Goal: Information Seeking & Learning: Find contact information

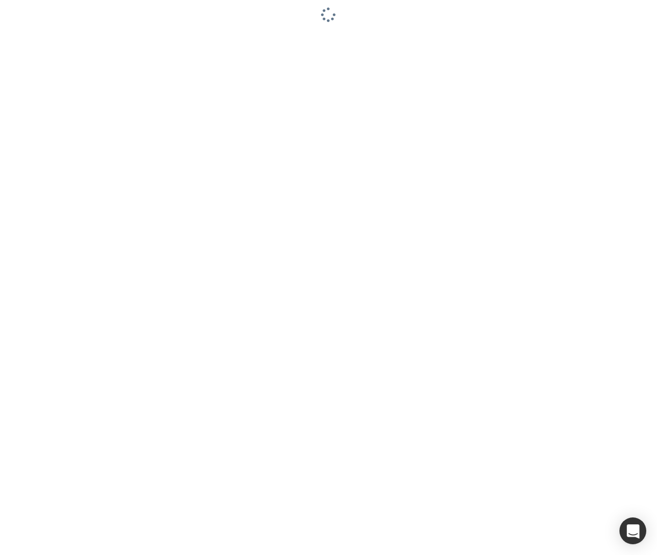
click at [27, 52] on div at bounding box center [328, 277] width 657 height 555
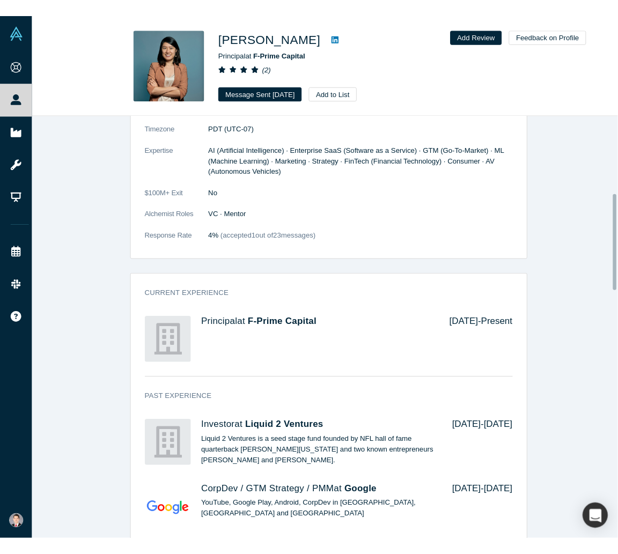
scroll to position [697, 0]
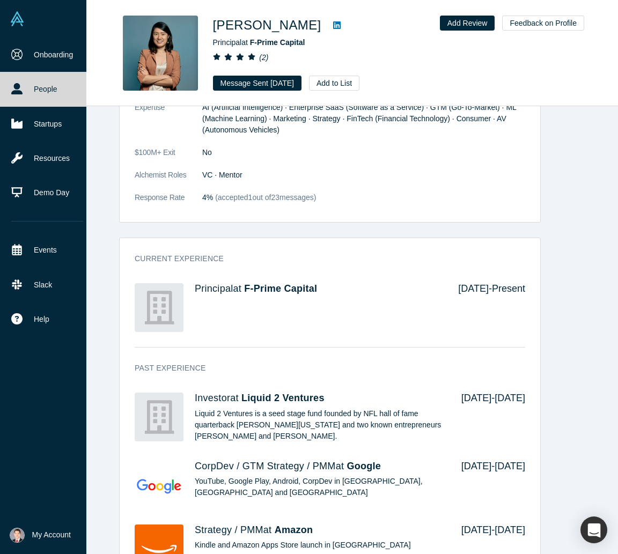
click at [23, 19] on img at bounding box center [17, 18] width 15 height 15
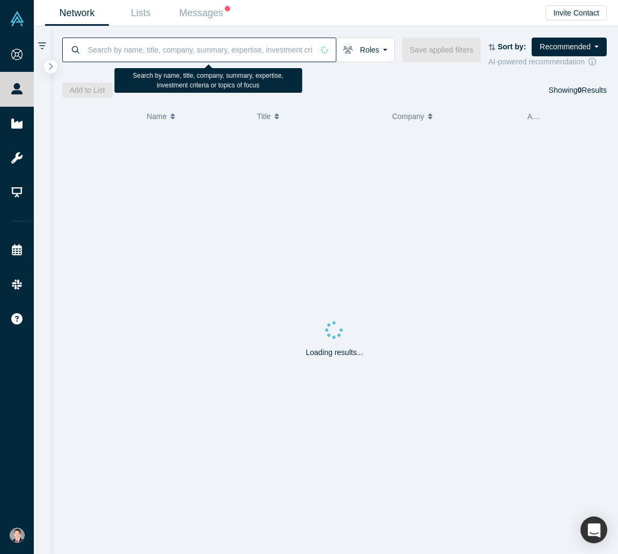
click at [228, 51] on input at bounding box center [200, 49] width 226 height 25
paste input "Dave Cotter"
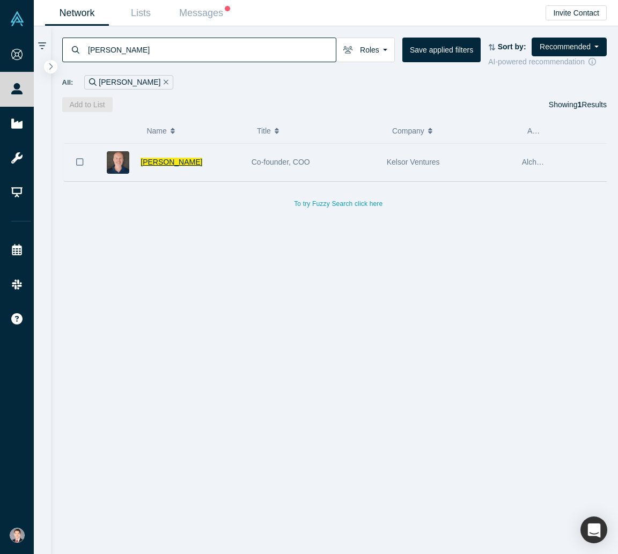
type input "Dave Cotter"
click at [161, 163] on span "Dave Cotter" at bounding box center [172, 162] width 62 height 9
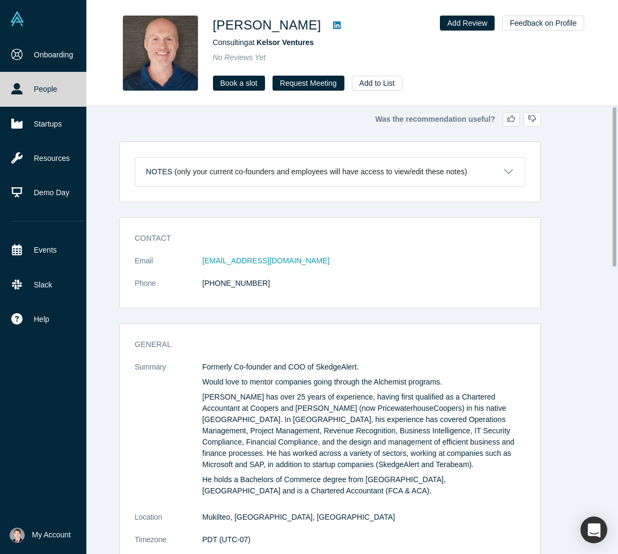
click at [11, 12] on img at bounding box center [17, 18] width 15 height 15
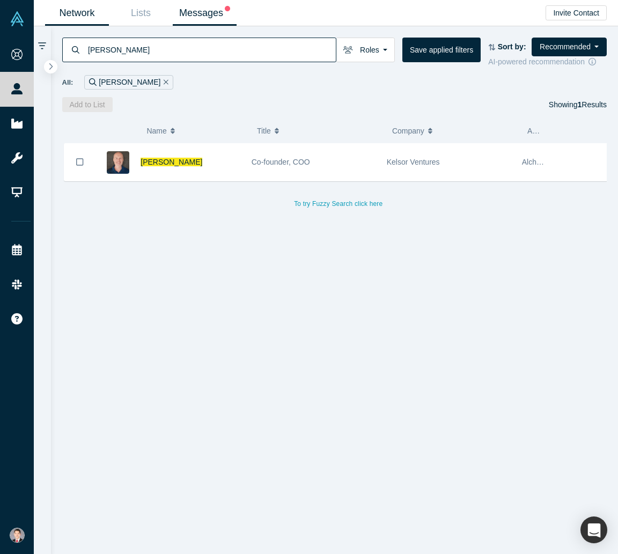
click at [195, 10] on link "Messages" at bounding box center [205, 13] width 64 height 25
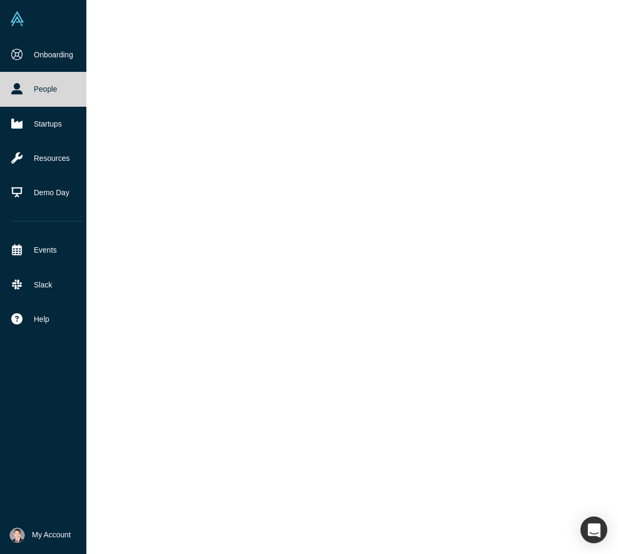
click at [49, 90] on link "People" at bounding box center [47, 89] width 94 height 34
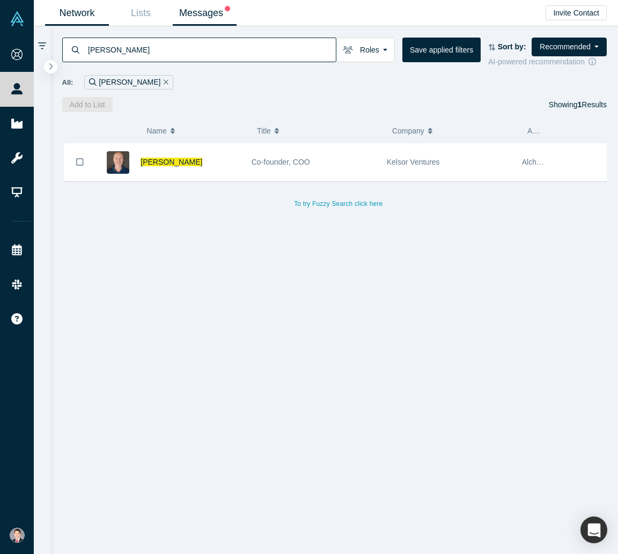
click at [219, 22] on link "Messages" at bounding box center [205, 13] width 64 height 25
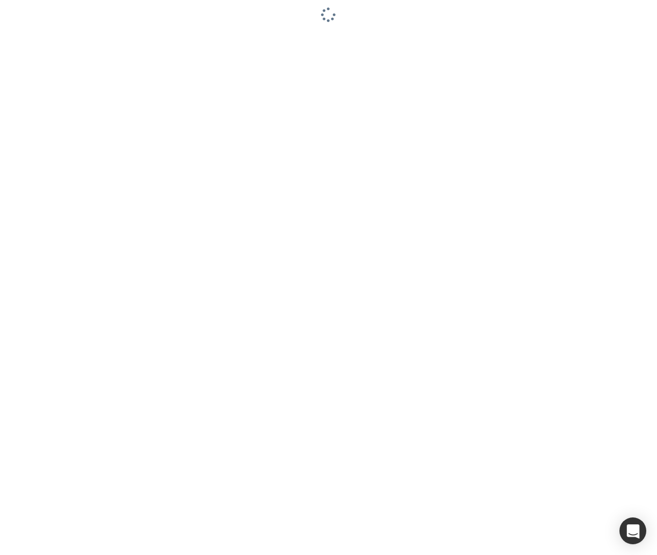
click at [25, 434] on div at bounding box center [328, 277] width 657 height 555
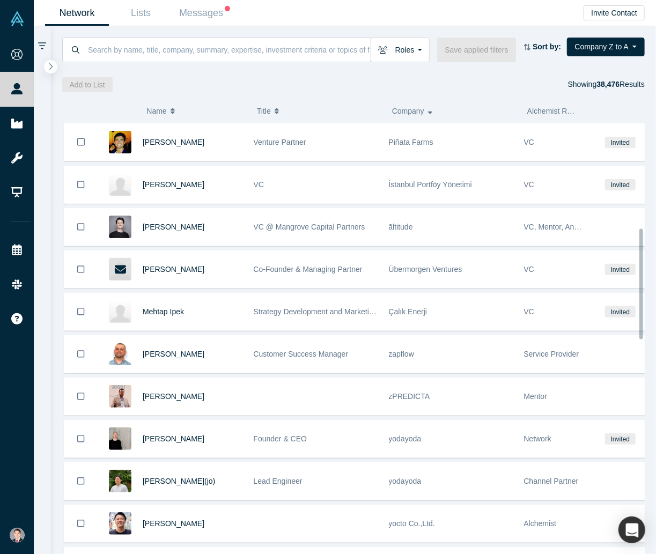
scroll to position [409, 0]
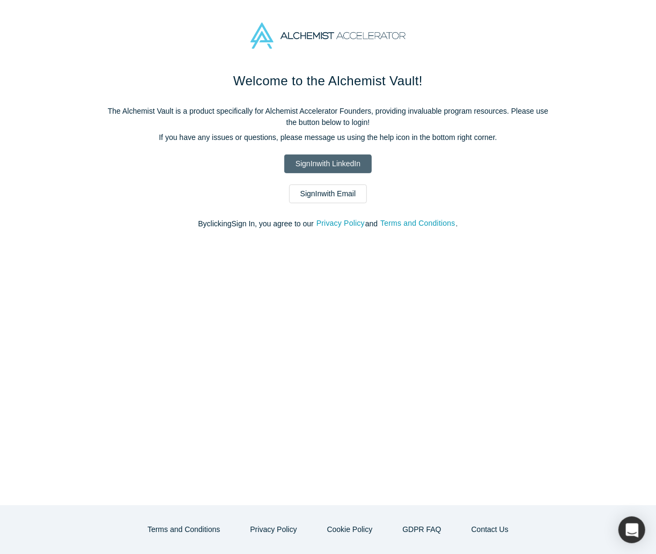
click at [315, 168] on link "Sign In with LinkedIn" at bounding box center [327, 163] width 87 height 19
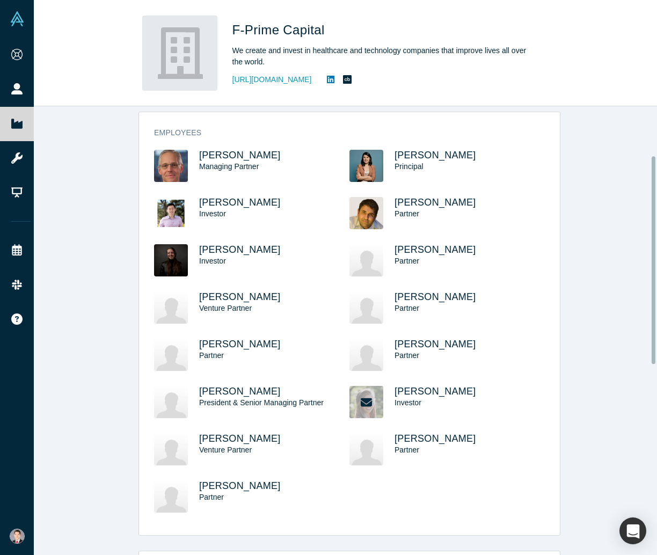
scroll to position [107, 0]
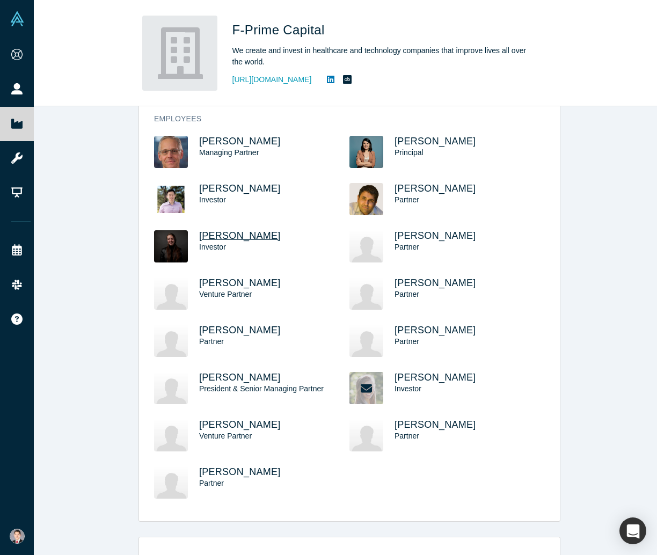
click at [225, 237] on span "Betsy Mulé" at bounding box center [240, 235] width 82 height 11
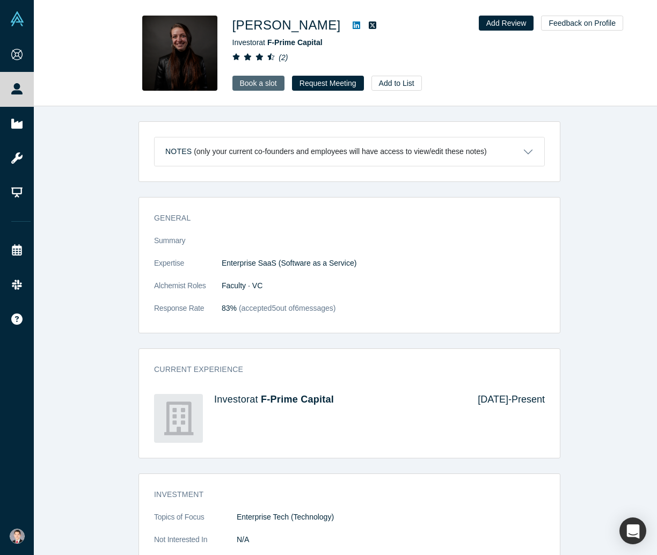
click at [267, 87] on link "Book a slot" at bounding box center [258, 83] width 52 height 15
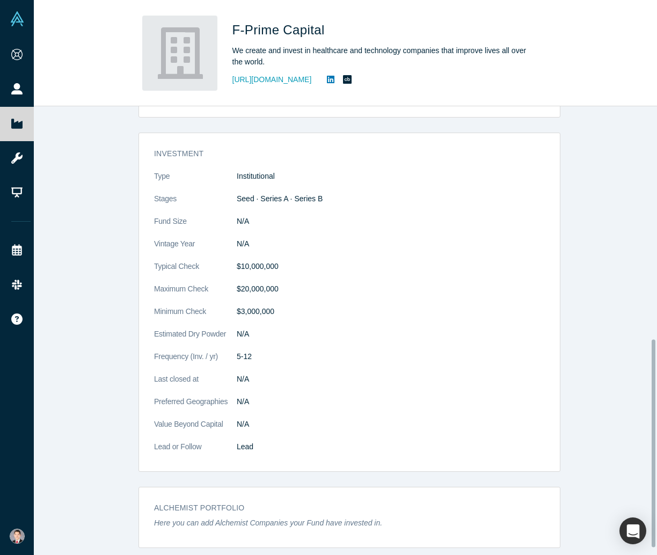
scroll to position [518, 0]
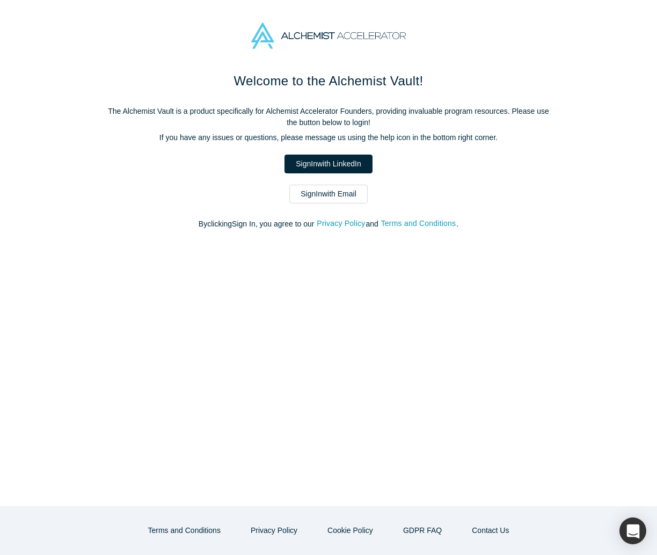
click at [345, 160] on link "Sign In with LinkedIn" at bounding box center [327, 163] width 87 height 19
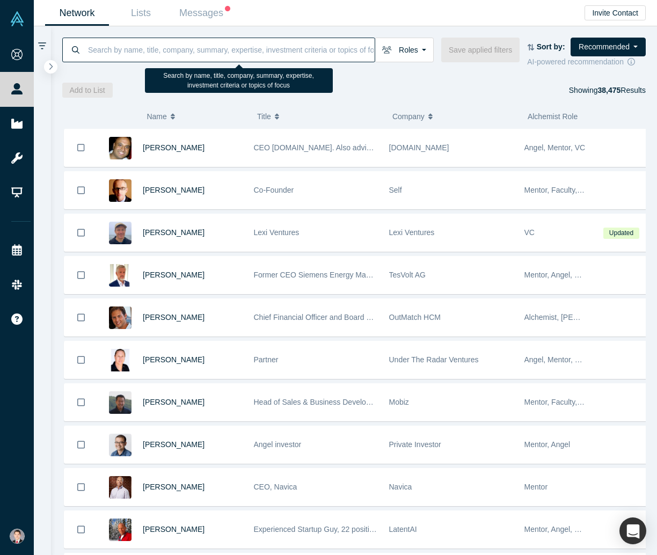
click at [251, 50] on input at bounding box center [230, 49] width 287 height 25
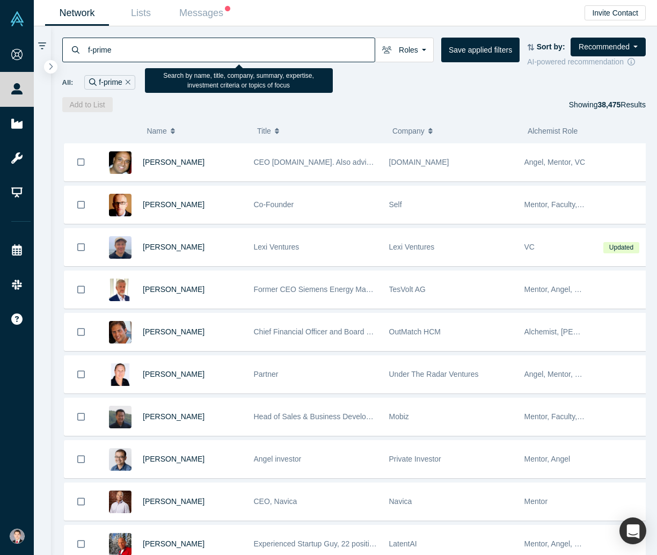
type input "f-prime"
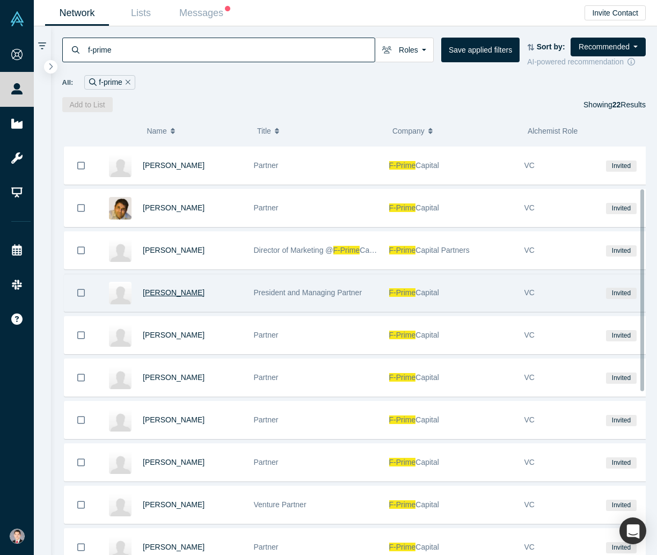
scroll to position [107, 0]
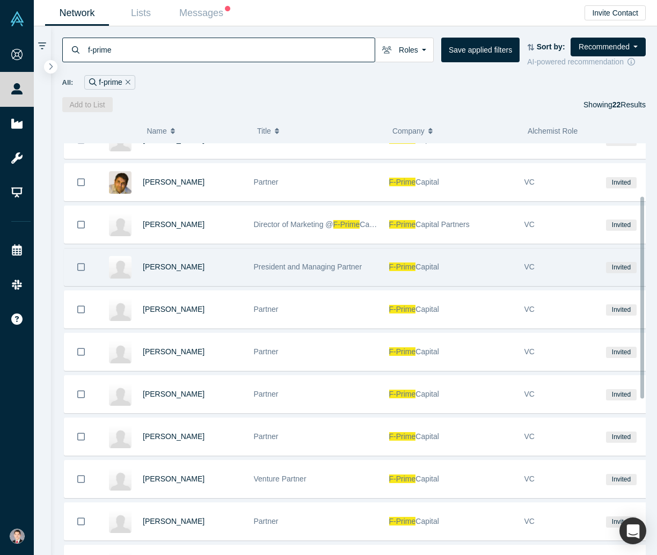
click at [408, 262] on span "F-Prime" at bounding box center [402, 266] width 27 height 9
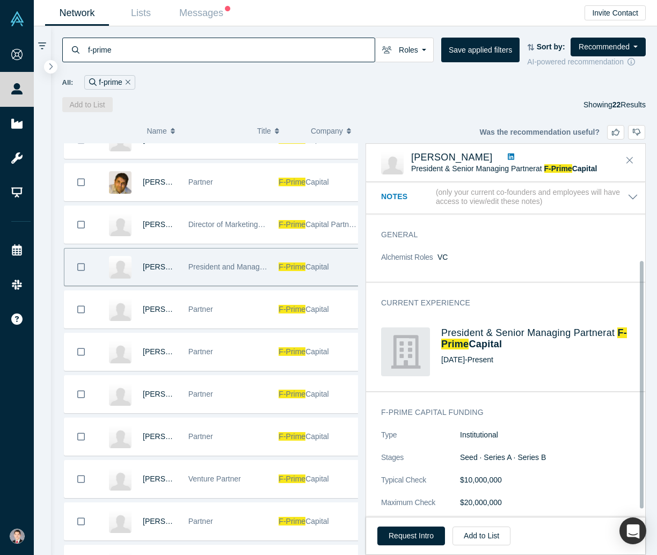
scroll to position [0, 0]
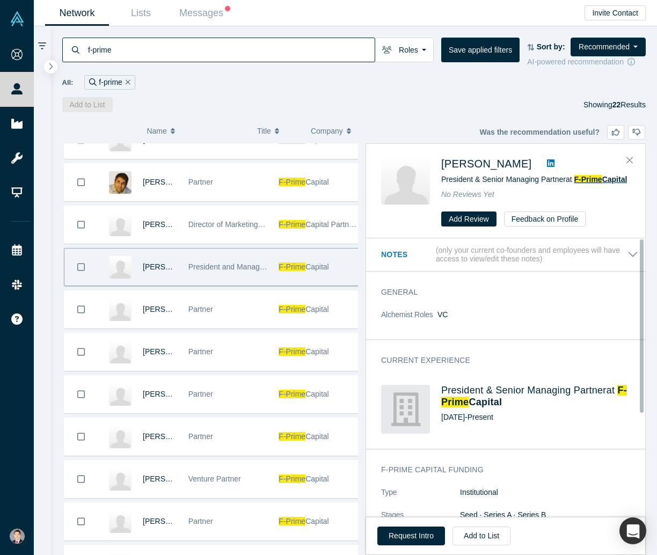
click at [611, 179] on span "Capital" at bounding box center [614, 179] width 25 height 9
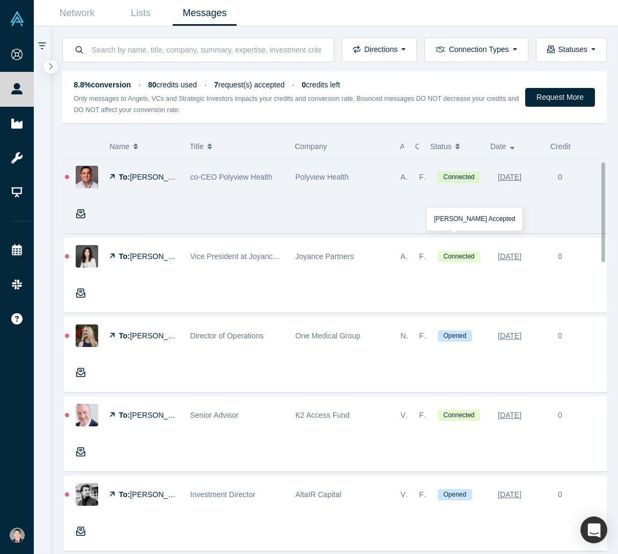
scroll to position [107, 0]
